Goal: Task Accomplishment & Management: Manage account settings

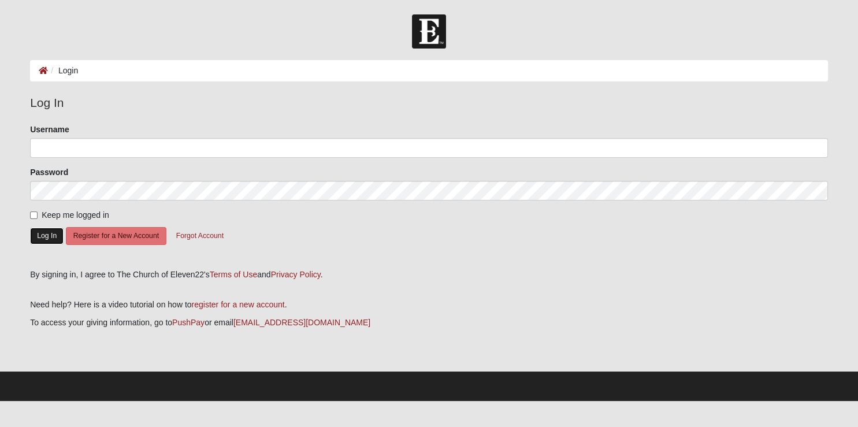
click at [43, 232] on button "Log In" at bounding box center [47, 236] width 34 height 17
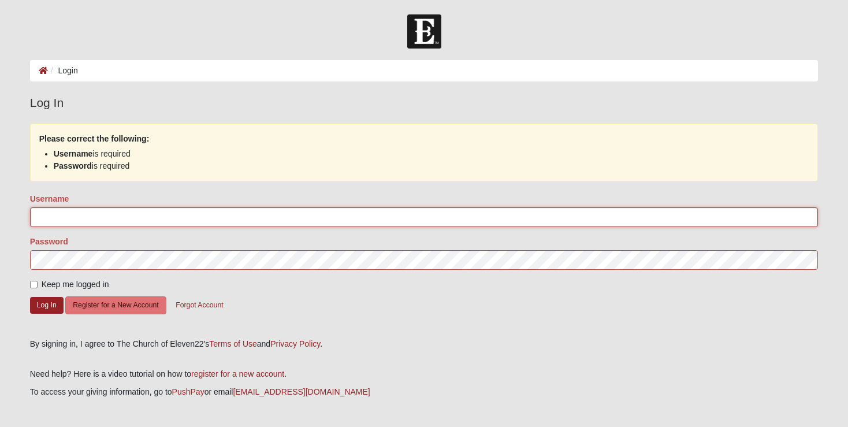
click at [61, 212] on input "Username" at bounding box center [424, 217] width 789 height 20
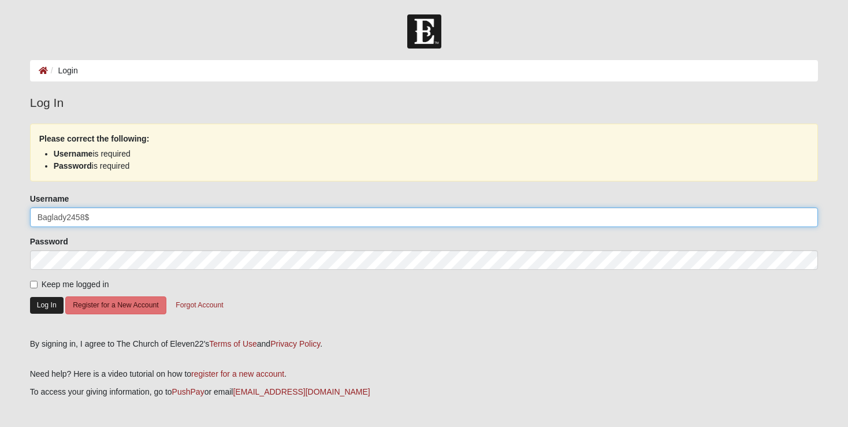
type input "Baglady2458$"
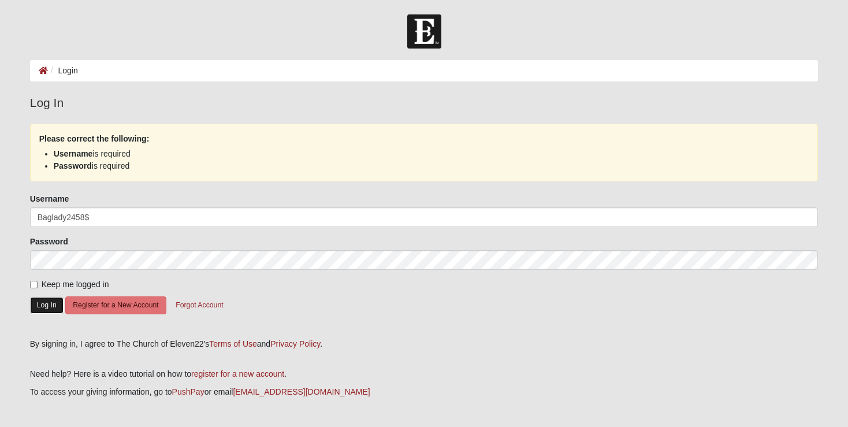
click at [47, 304] on button "Log In" at bounding box center [47, 305] width 34 height 17
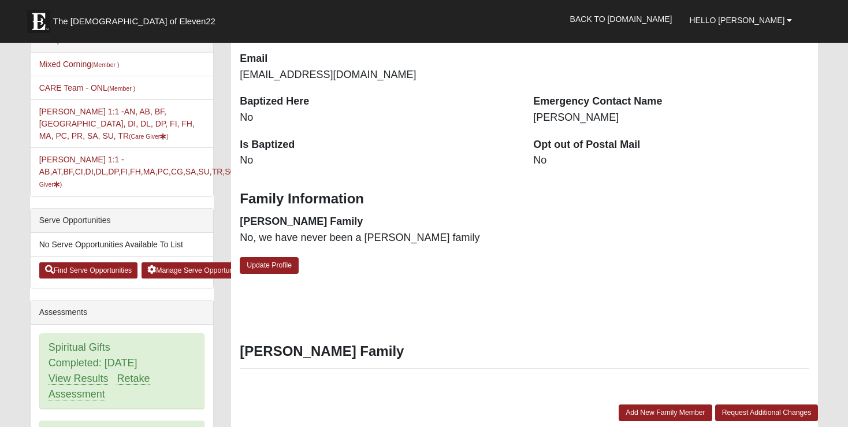
scroll to position [244, 0]
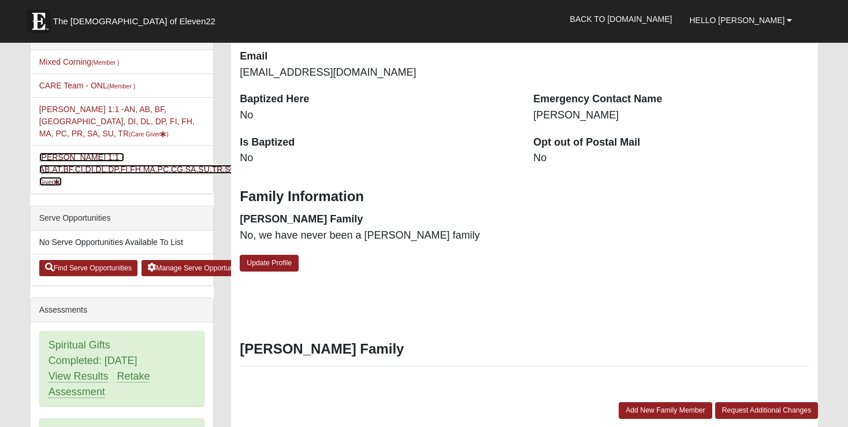
click at [68, 154] on link "Tammy Stoltz 1:1 - AB,AT,BF,CI,DI,DL,DP,FI,FH,MA,PC,CG,SA,SU,TR,SC (Care Giver )" at bounding box center [145, 170] width 212 height 34
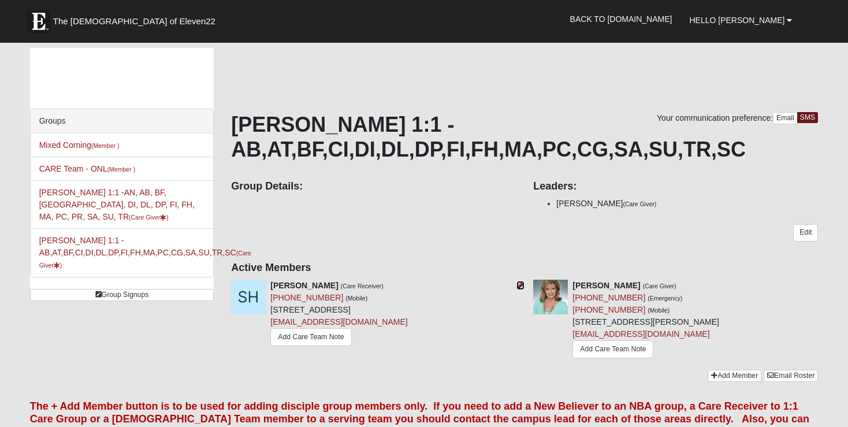
click at [520, 284] on icon at bounding box center [521, 285] width 8 height 8
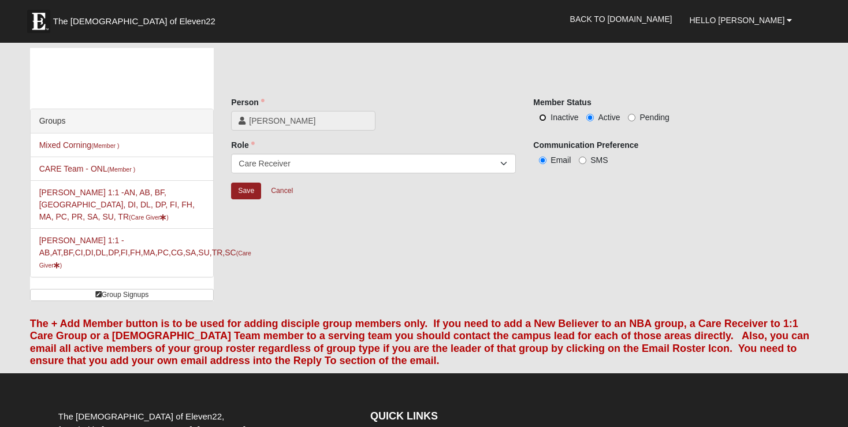
click at [540, 117] on input "Inactive" at bounding box center [543, 118] width 8 height 8
radio input "true"
click at [246, 188] on input "Save" at bounding box center [246, 191] width 30 height 17
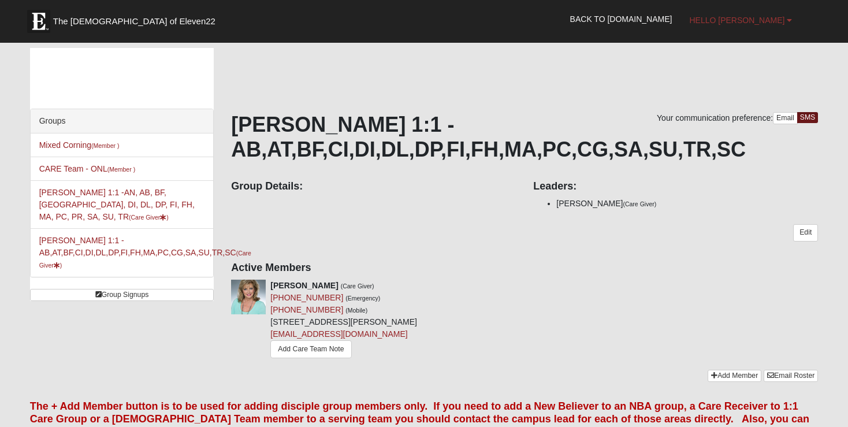
click at [792, 18] on b at bounding box center [789, 20] width 5 height 8
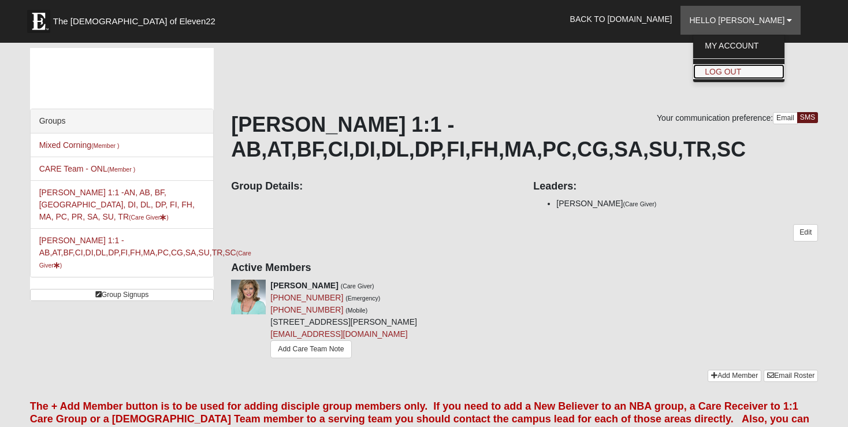
click at [776, 71] on link "Log Out" at bounding box center [739, 71] width 91 height 15
